Goal: Information Seeking & Learning: Find contact information

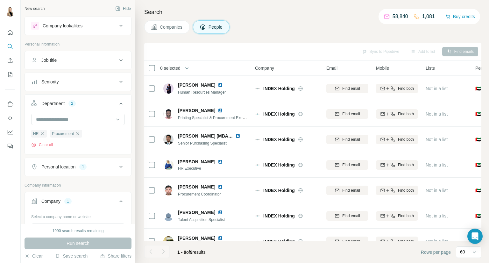
scroll to position [48, 0]
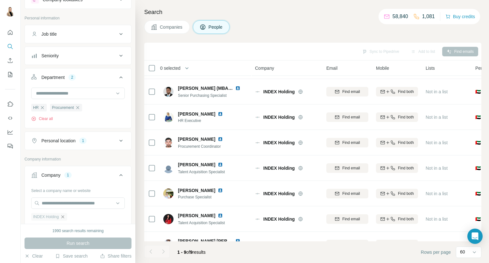
click at [64, 216] on icon "button" at bounding box center [62, 216] width 5 height 5
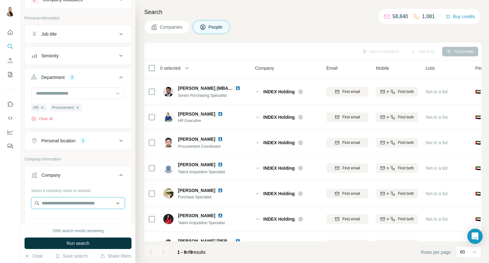
click at [73, 204] on input "text" at bounding box center [78, 202] width 94 height 11
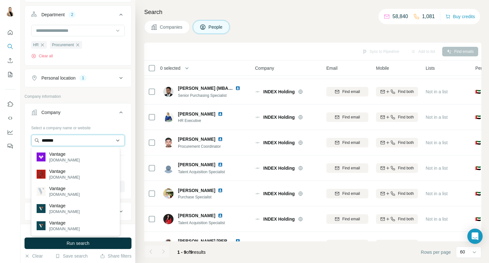
scroll to position [89, 0]
type input "*******"
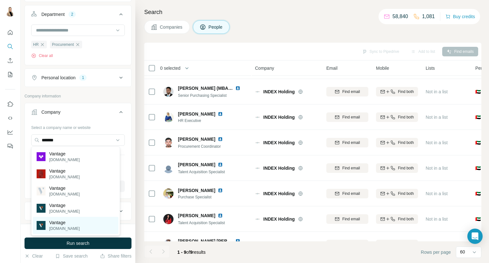
click at [68, 228] on p "[DOMAIN_NAME]" at bounding box center [64, 229] width 31 height 6
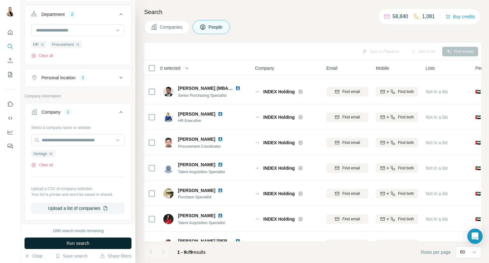
click at [78, 242] on span "Run search" at bounding box center [78, 243] width 23 height 6
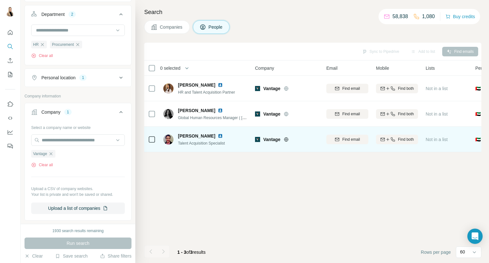
click at [218, 136] on img at bounding box center [220, 135] width 5 height 5
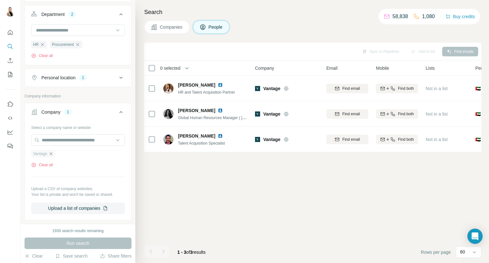
click at [52, 153] on icon "button" at bounding box center [50, 153] width 3 height 3
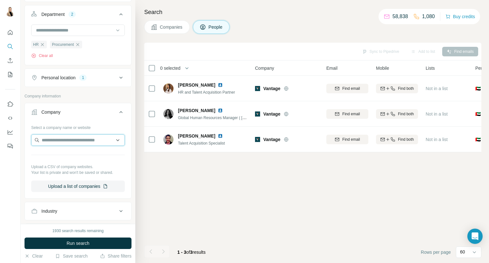
click at [70, 141] on input "text" at bounding box center [78, 139] width 94 height 11
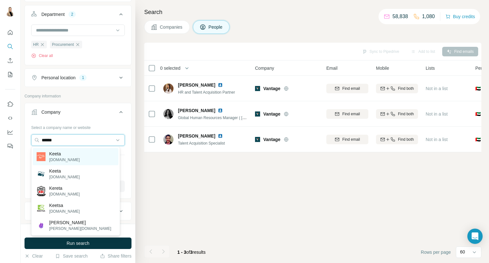
type input "*****"
click at [59, 150] on div "[PERSON_NAME] [PERSON_NAME][DOMAIN_NAME]" at bounding box center [76, 156] width 86 height 17
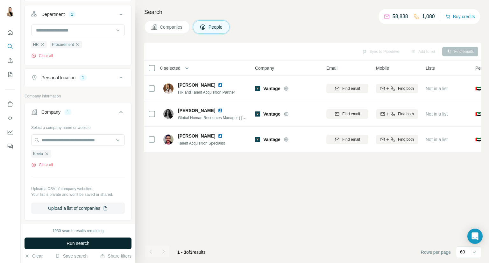
click at [75, 239] on button "Run search" at bounding box center [78, 243] width 107 height 11
